Goal: Information Seeking & Learning: Understand process/instructions

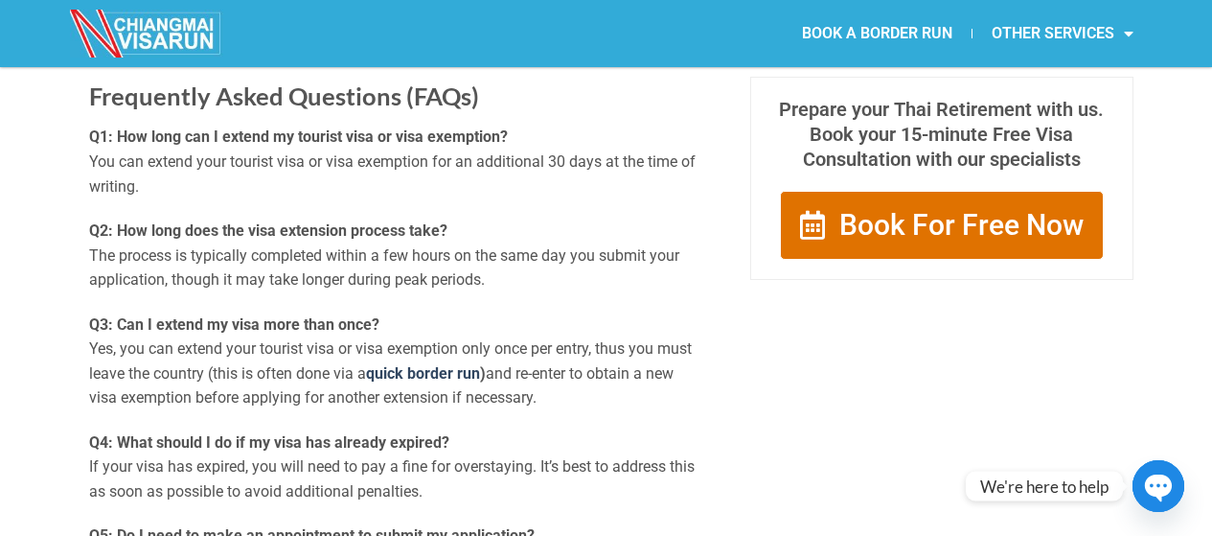
scroll to position [1855, 0]
click at [434, 342] on p "Q3: Can I extend my visa more than once? Yes, you can extend your tourist visa …" at bounding box center [395, 360] width 613 height 98
click at [522, 353] on p "Q3: Can I extend my visa more than once? Yes, you can extend your tourist visa …" at bounding box center [395, 360] width 613 height 98
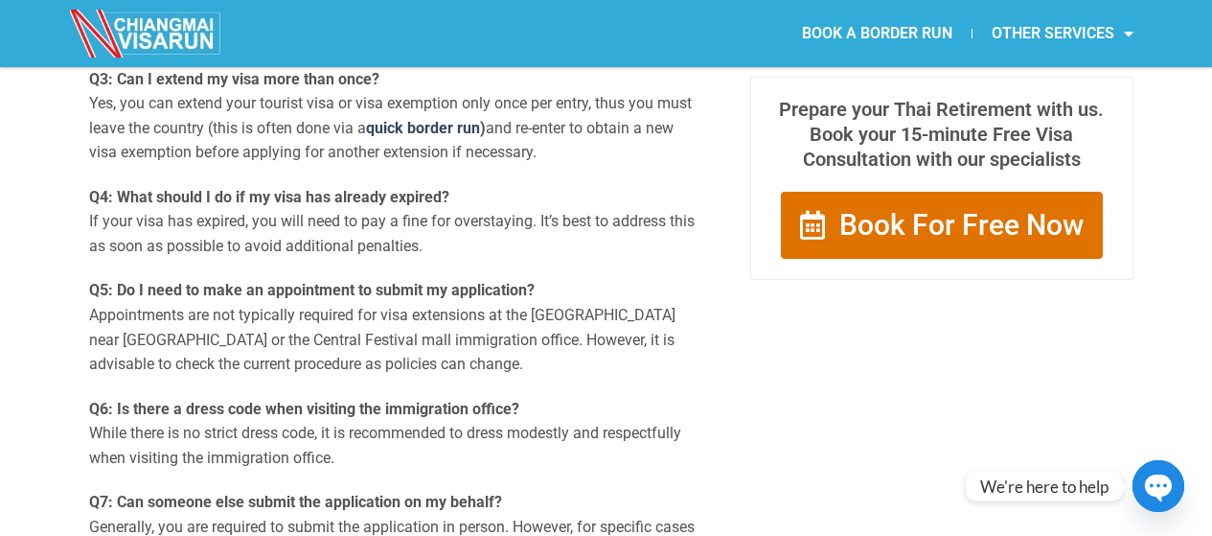
scroll to position [2084, 0]
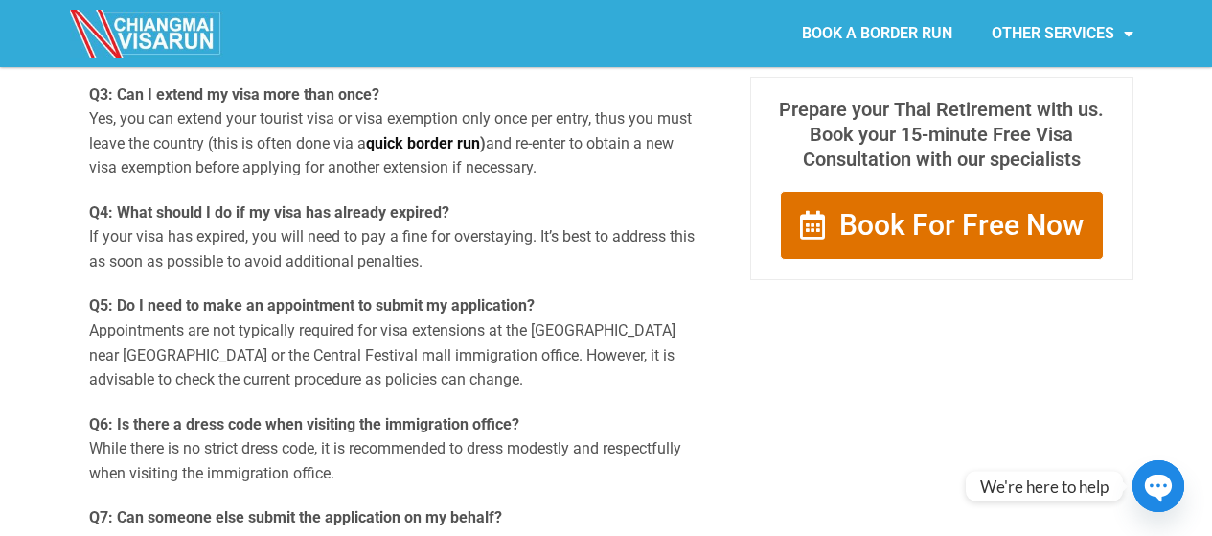
click at [444, 140] on link "quick border run" at bounding box center [423, 143] width 114 height 18
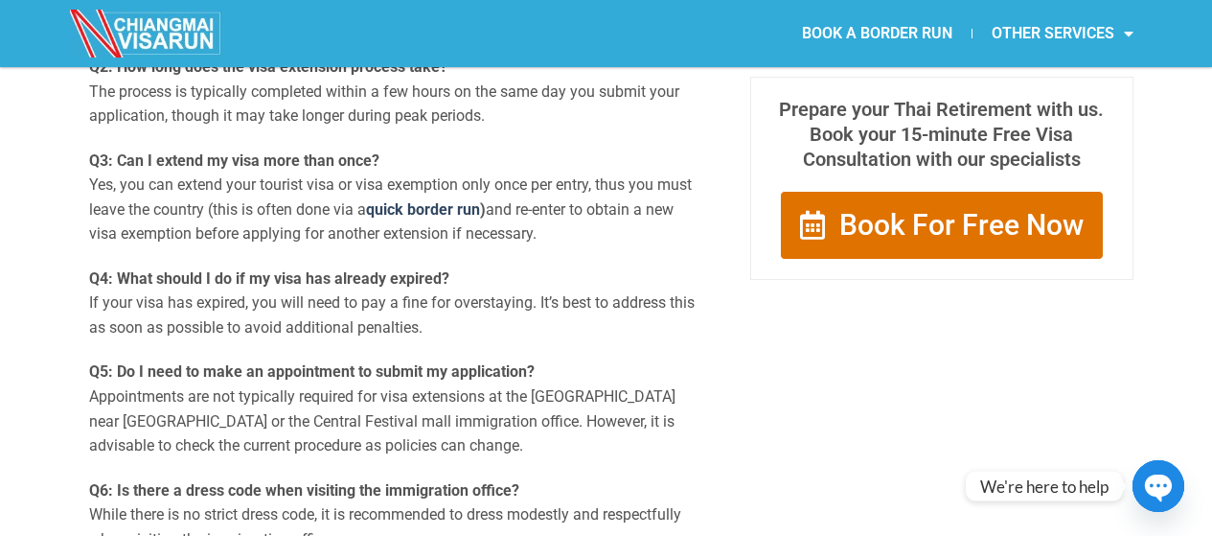
scroll to position [1839, 0]
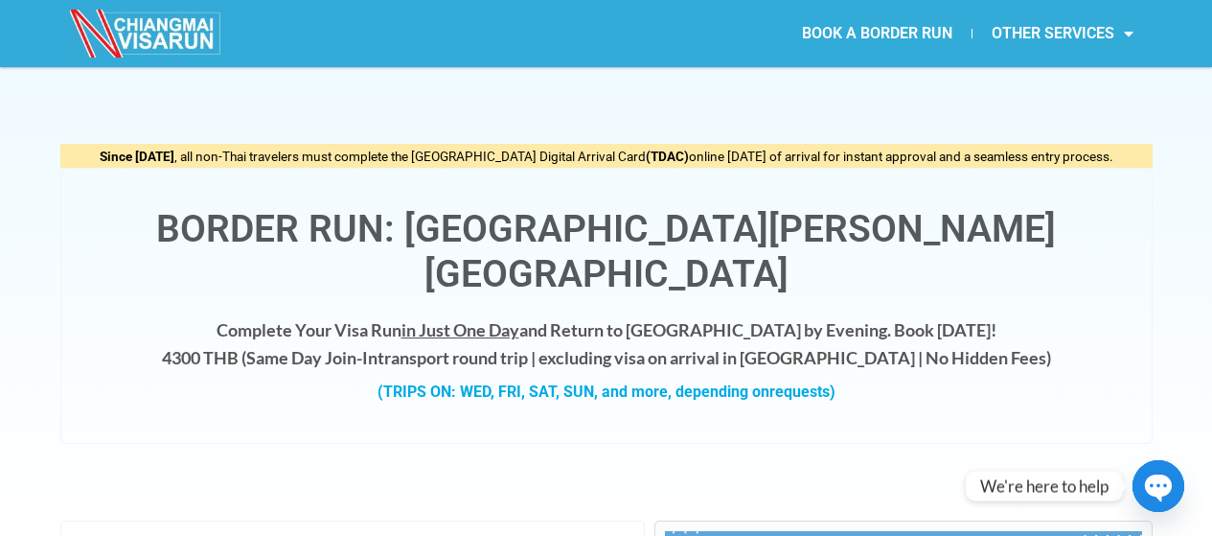
click at [403, 220] on h1 "Border Run: [GEOGRAPHIC_DATA][PERSON_NAME][GEOGRAPHIC_DATA]" at bounding box center [607, 252] width 1052 height 90
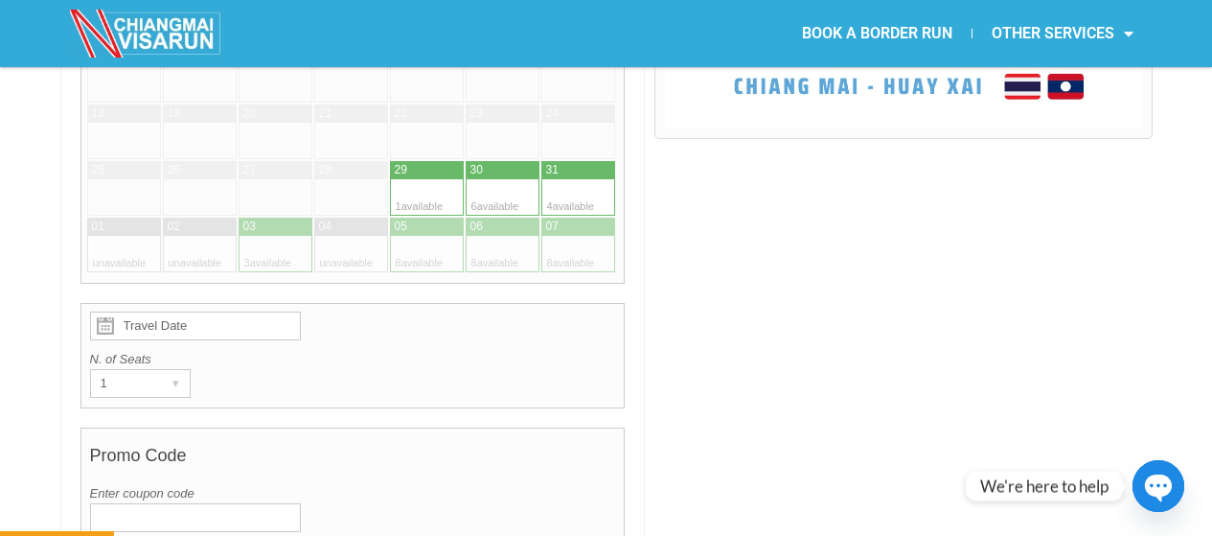
scroll to position [829, 0]
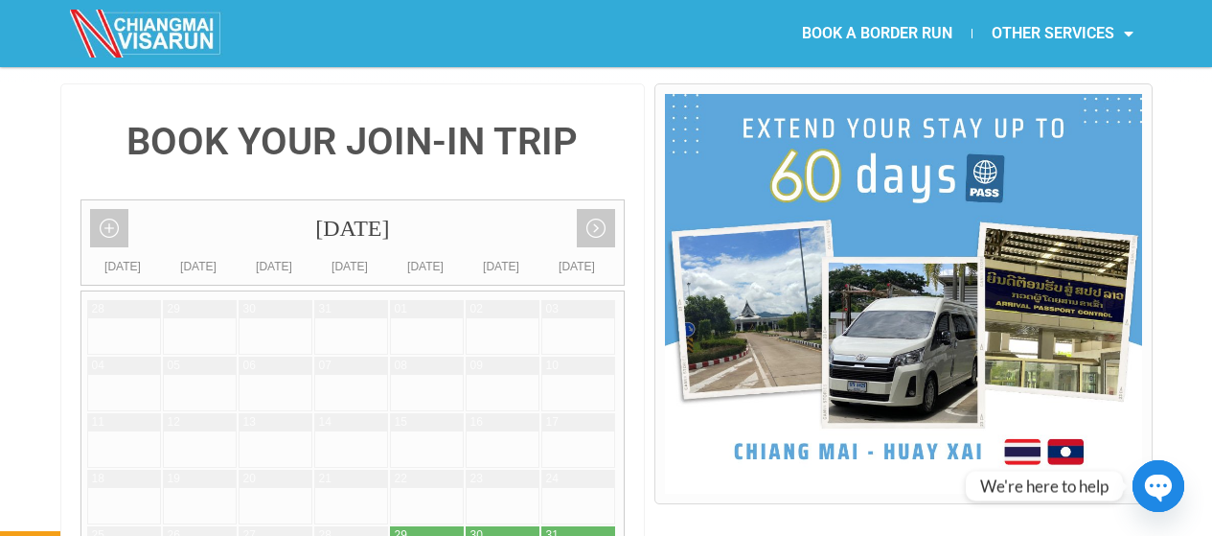
scroll to position [438, 0]
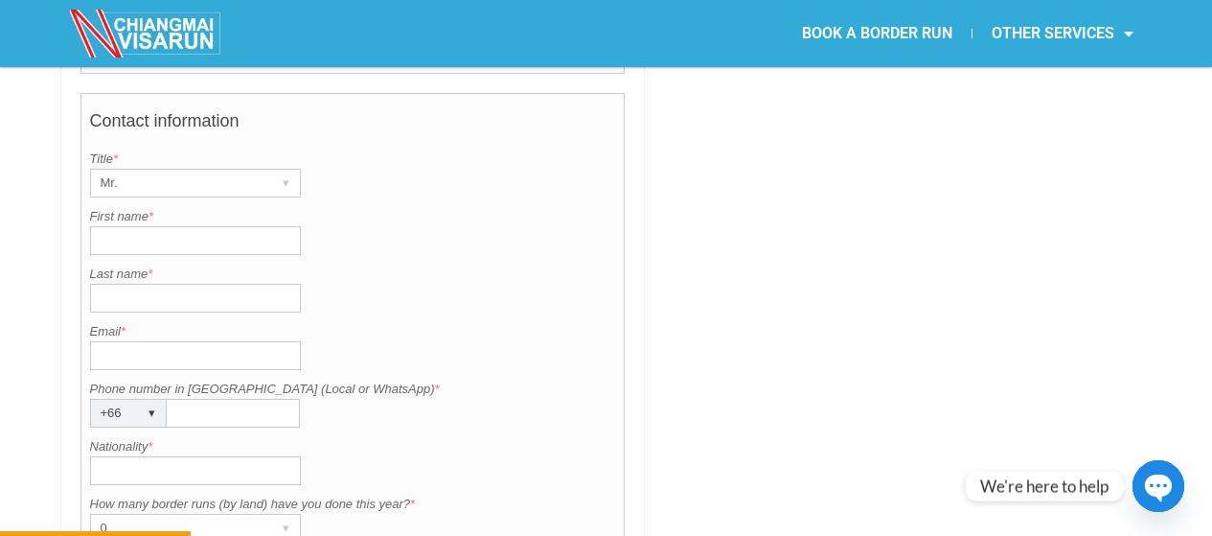
click at [652, 235] on div "BOOK YOUR JOIN-IN TRIP [DATE] Add month view Remove month view Next month Previ…" at bounding box center [606, 60] width 1093 height 1851
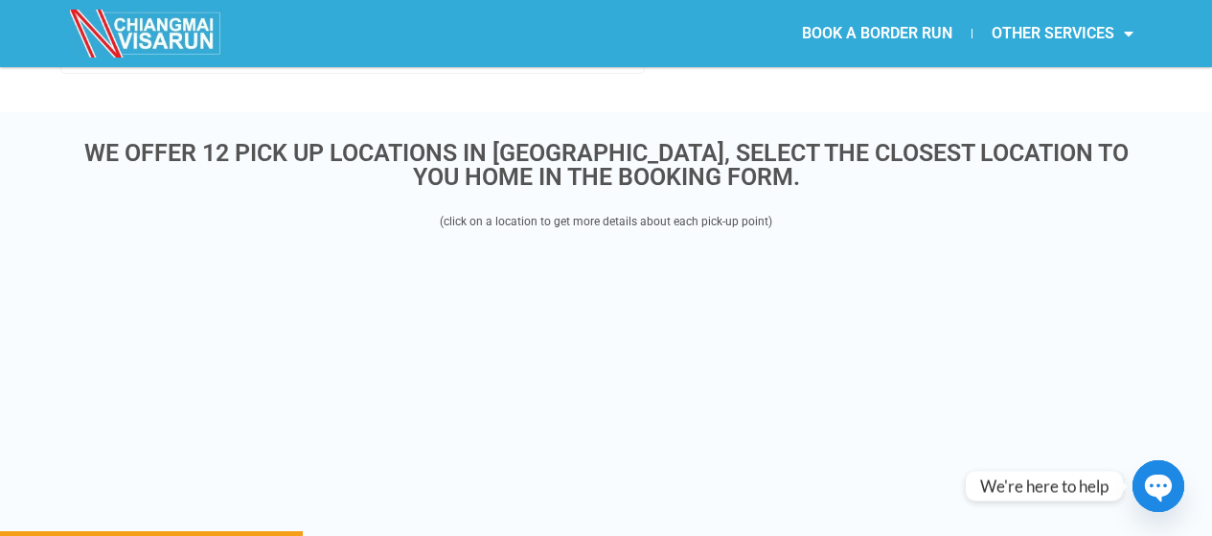
scroll to position [2260, 0]
click at [39, 197] on div "WE OFFER 12 PICK UP LOCATIONS IN [GEOGRAPHIC_DATA], SELECT THE CLOSEST LOCATION…" at bounding box center [606, 442] width 1212 height 663
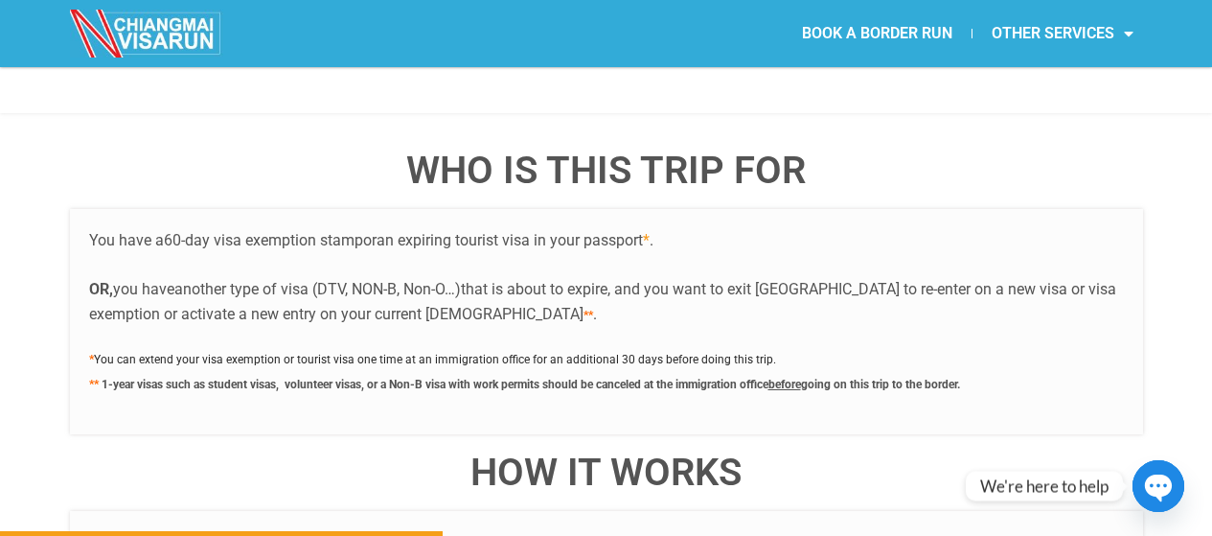
scroll to position [3310, 0]
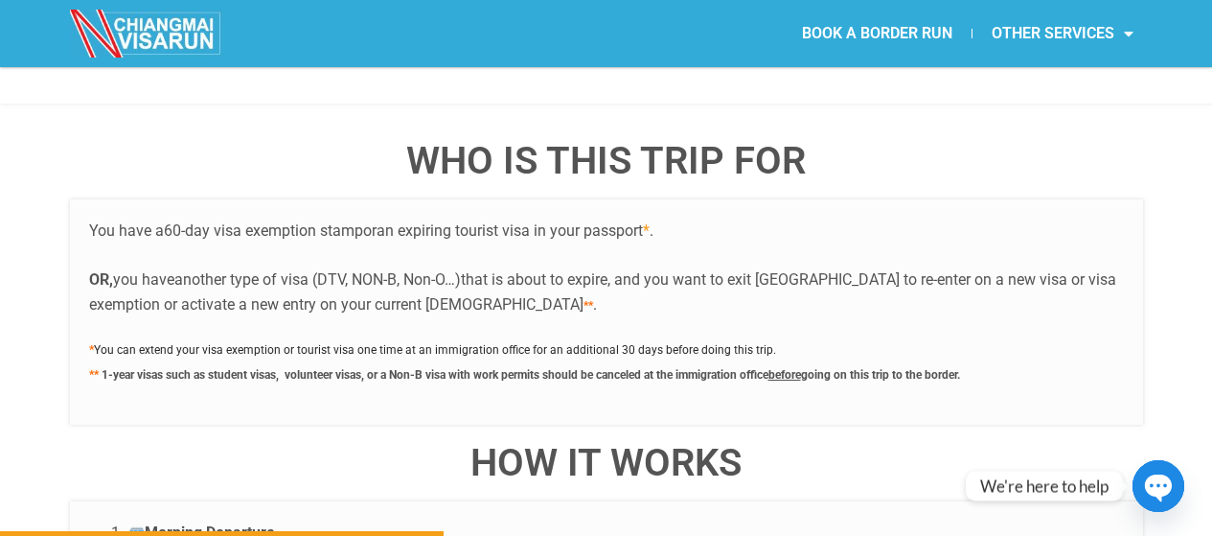
click at [249, 343] on span "You can extend your visa exemption or tourist visa one time at an immigration o…" at bounding box center [435, 349] width 682 height 13
click at [296, 343] on span "You can extend your visa exemption or tourist visa one time at an immigration o…" at bounding box center [435, 349] width 682 height 13
click at [490, 290] on div "You have a 60-day visa exemption stamp or an expiring tourist visa in your pass…" at bounding box center [606, 311] width 1073 height 225
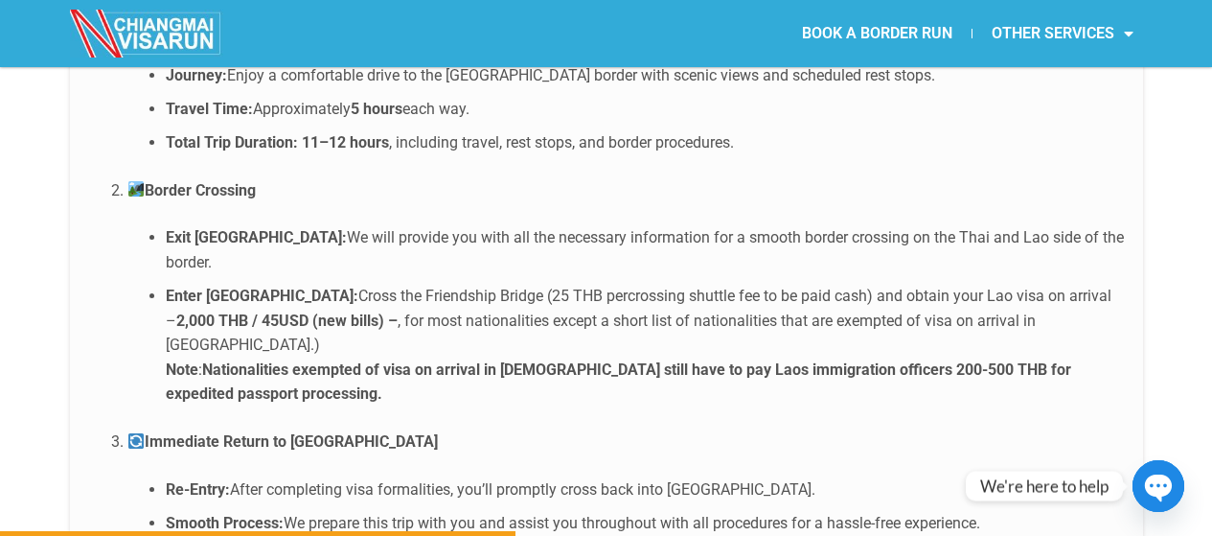
scroll to position [3850, 0]
click at [510, 359] on strong "Nationalities exempted of visa on arrival in [DEMOGRAPHIC_DATA] still have to p…" at bounding box center [619, 380] width 906 height 43
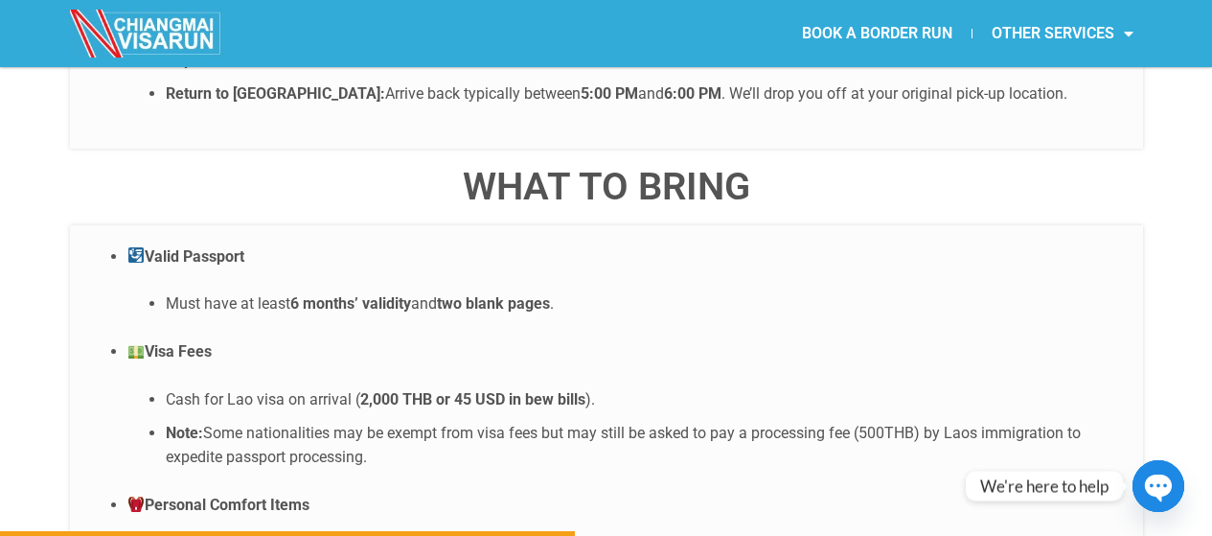
scroll to position [4420, 0]
